Goal: Find specific page/section: Find specific page/section

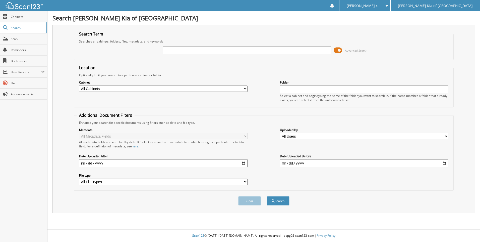
click at [185, 51] on input "text" at bounding box center [247, 50] width 169 height 8
type input "849369"
click at [267, 196] on button "Search" at bounding box center [278, 200] width 23 height 9
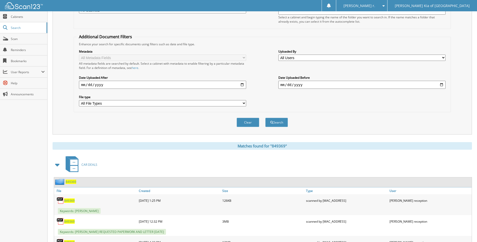
scroll to position [151, 0]
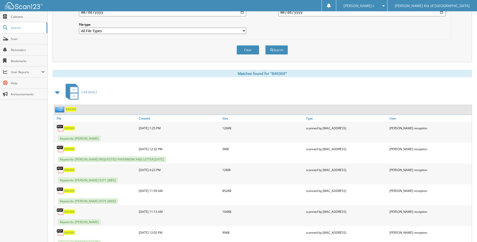
click at [72, 148] on span "849369" at bounding box center [69, 149] width 11 height 4
